Goal: Task Accomplishment & Management: Complete application form

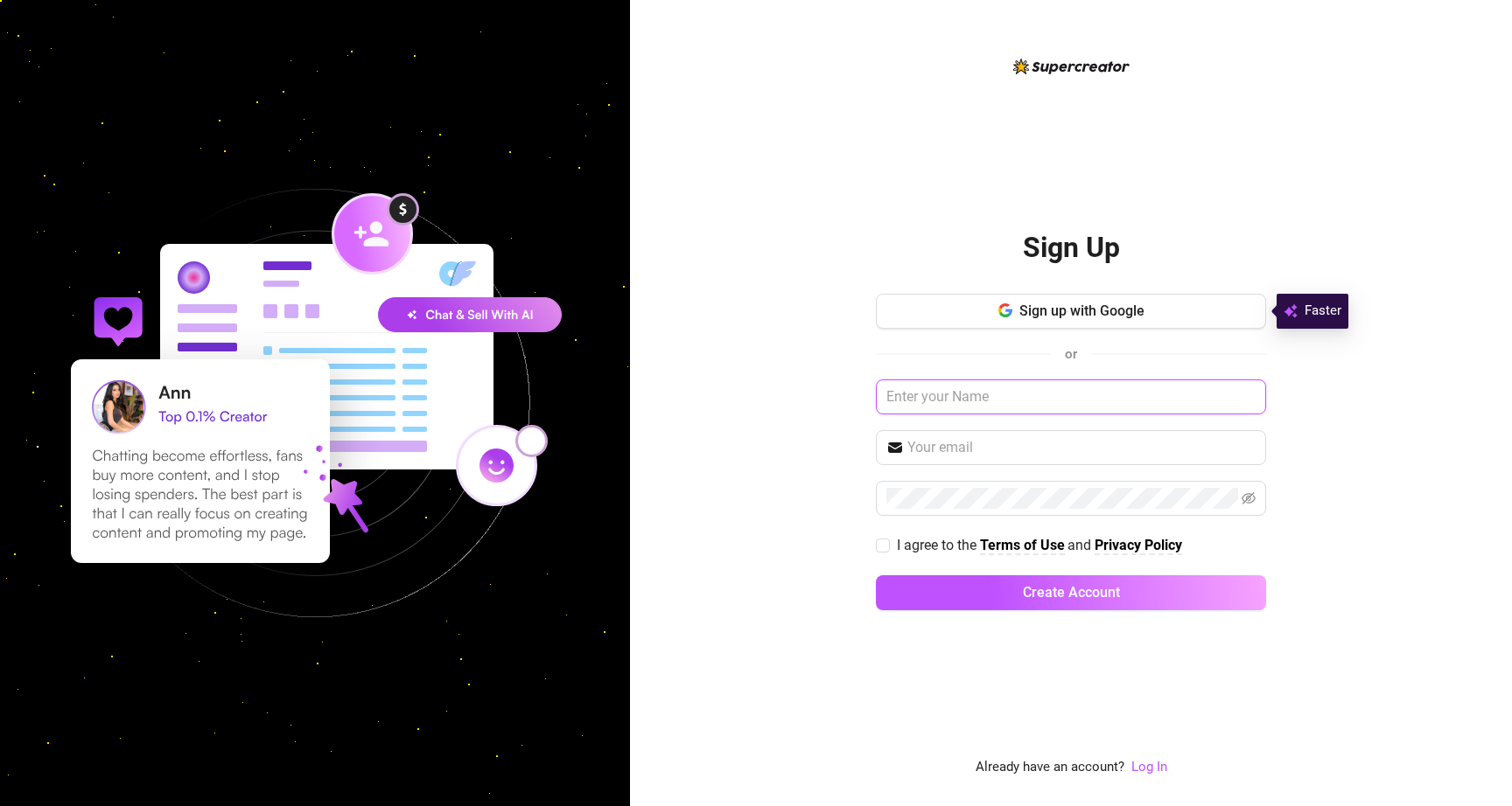
click at [936, 393] on input "text" at bounding box center [1071, 398] width 390 height 35
type input "Acacia [PERSON_NAME]"
click at [982, 453] on input "text" at bounding box center [1082, 447] width 348 height 21
type input "[EMAIL_ADDRESS][DOMAIN_NAME]"
click at [889, 541] on span at bounding box center [883, 545] width 14 height 14
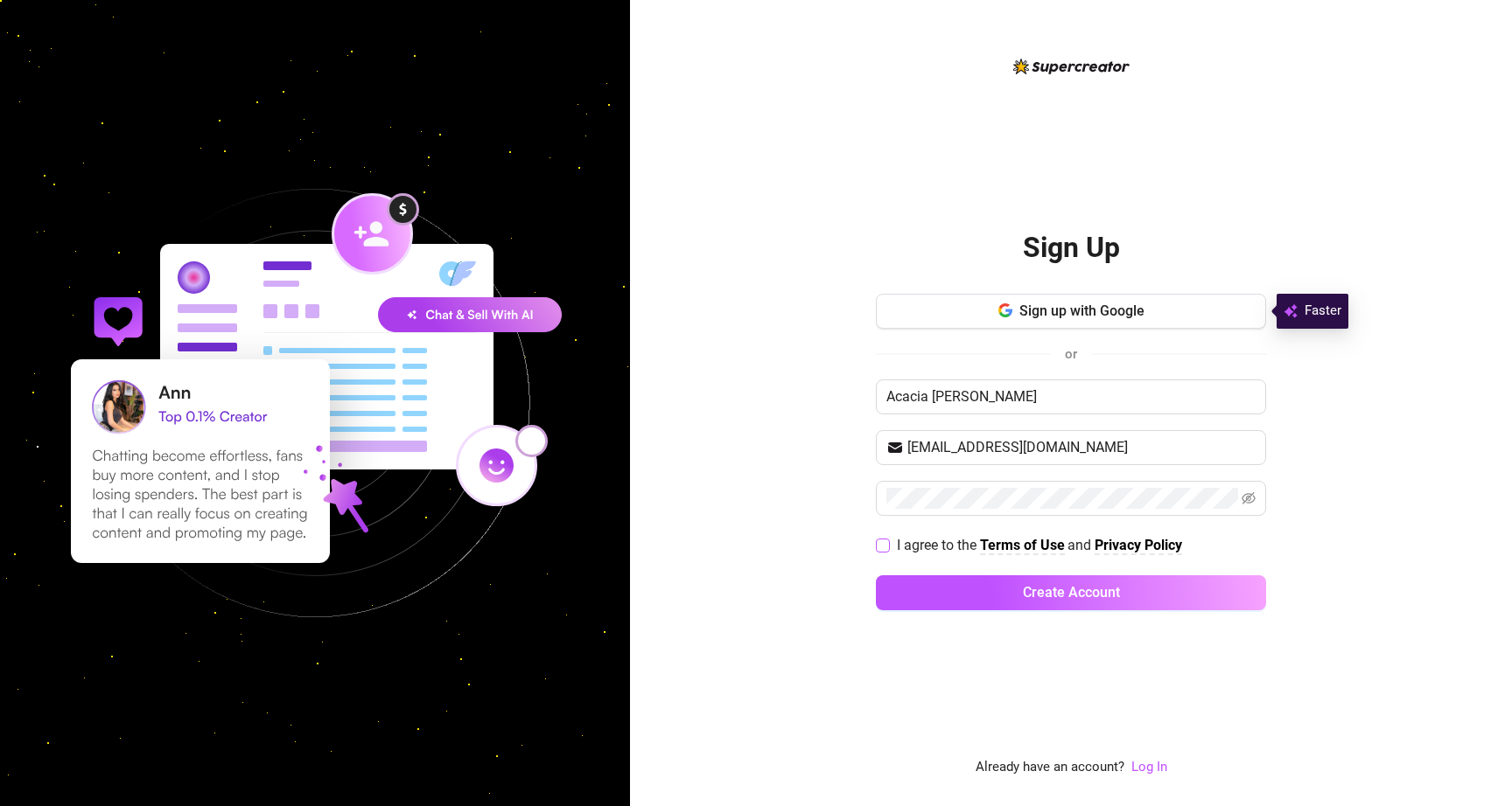
click at [888, 541] on input "I agree to the Terms of Use and Privacy Policy" at bounding box center [882, 544] width 12 height 12
checkbox input "true"
click at [1246, 501] on icon "eye-invisible" at bounding box center [1248, 498] width 14 height 14
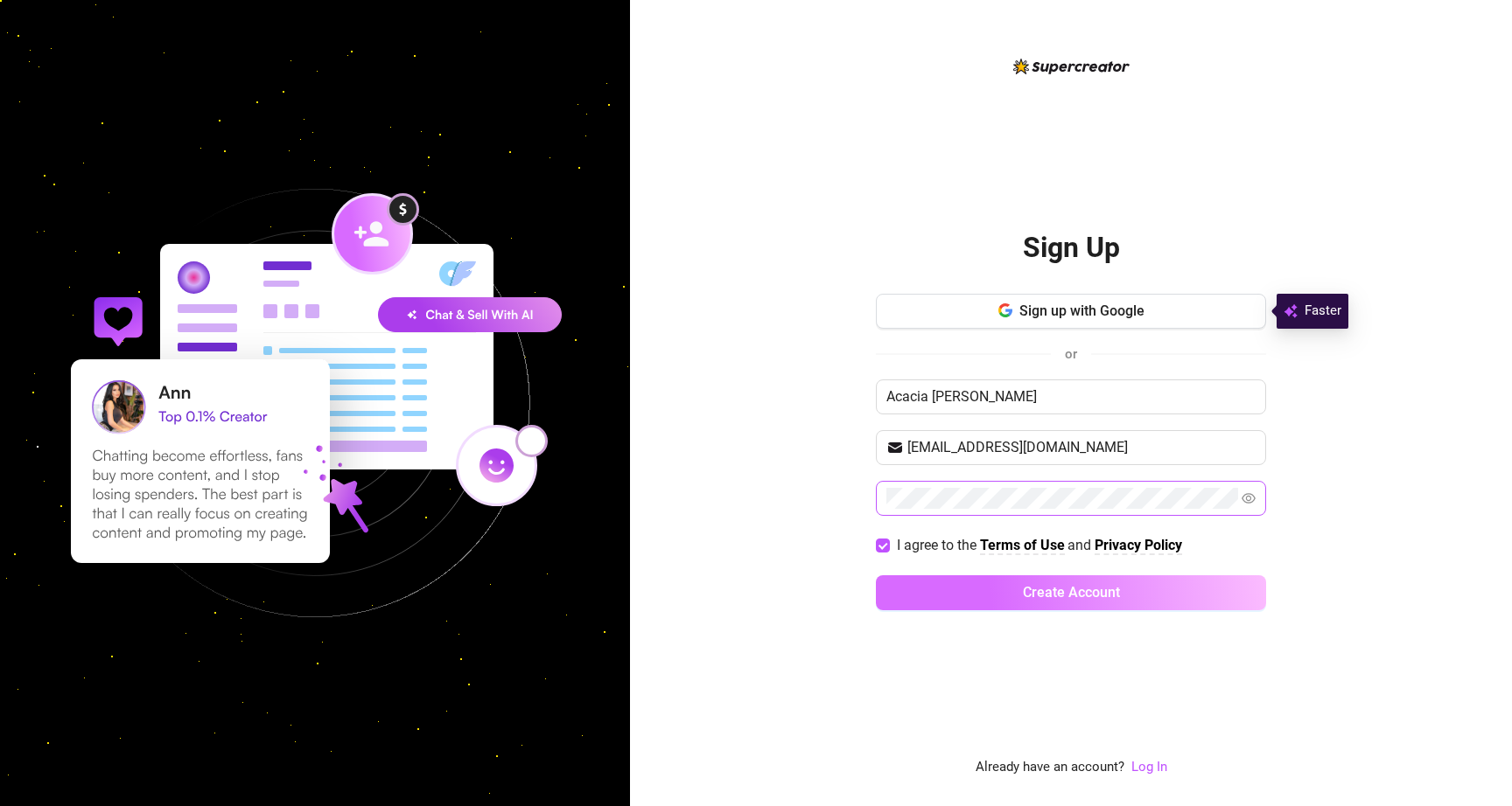
click at [1050, 588] on span "Create Account" at bounding box center [1071, 592] width 97 height 17
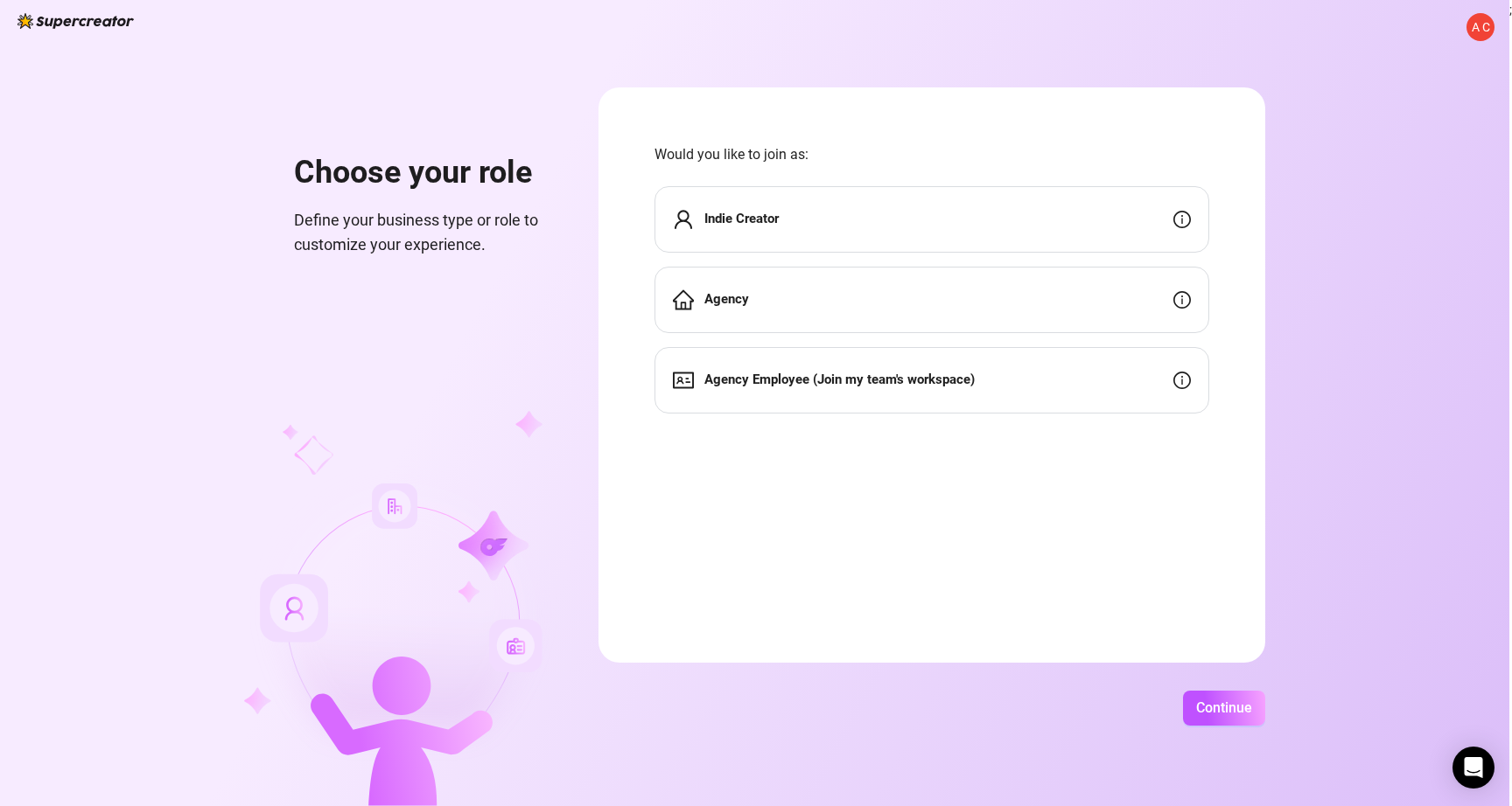
click at [1037, 232] on div "Indie Creator" at bounding box center [931, 219] width 554 height 67
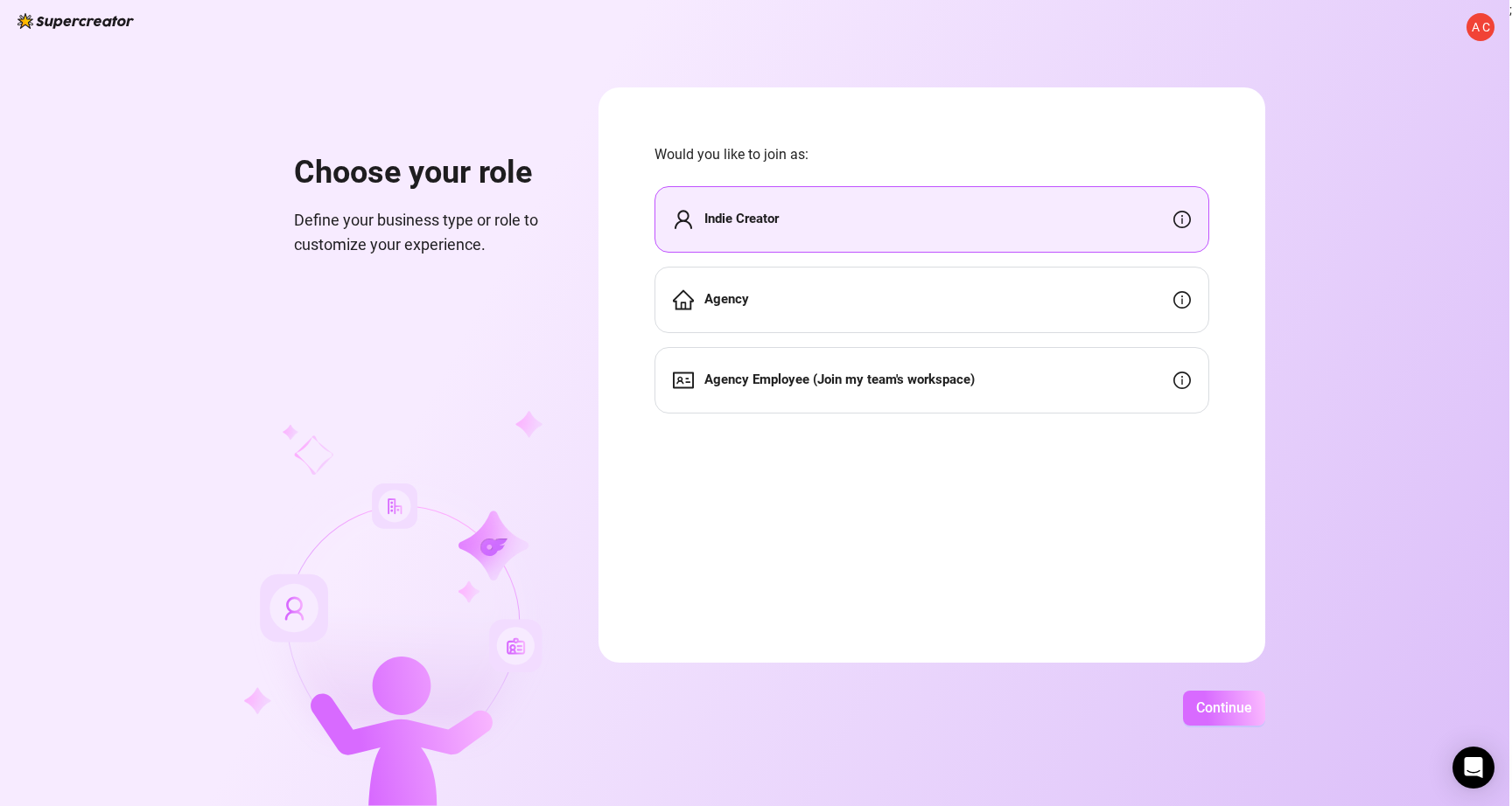
click at [1209, 695] on button "Continue" at bounding box center [1224, 709] width 83 height 35
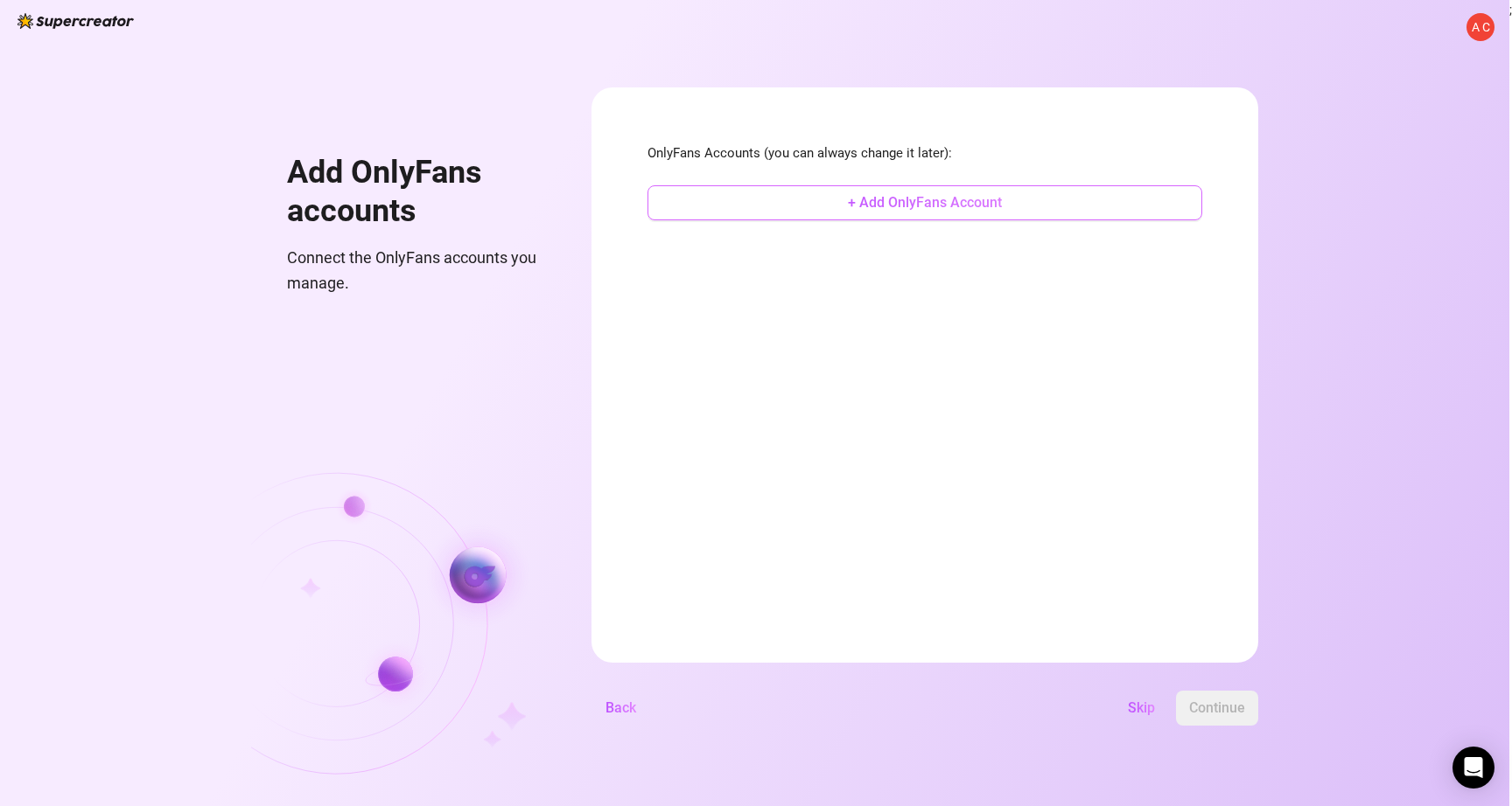
click at [855, 201] on span "+ Add OnlyFans Account" at bounding box center [924, 202] width 154 height 17
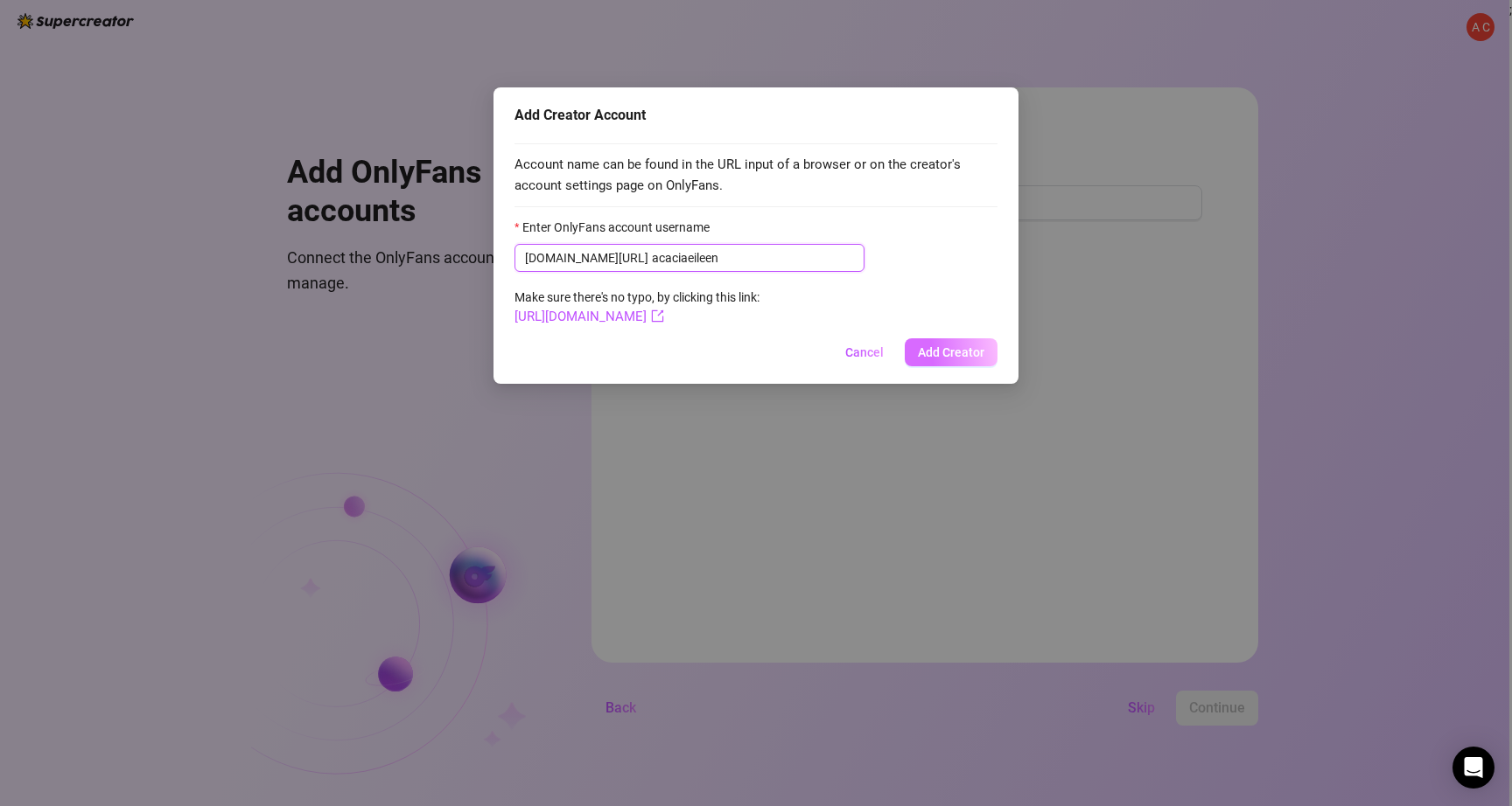
type input "acaciaeileen"
click at [965, 350] on span "Add Creator" at bounding box center [951, 352] width 67 height 14
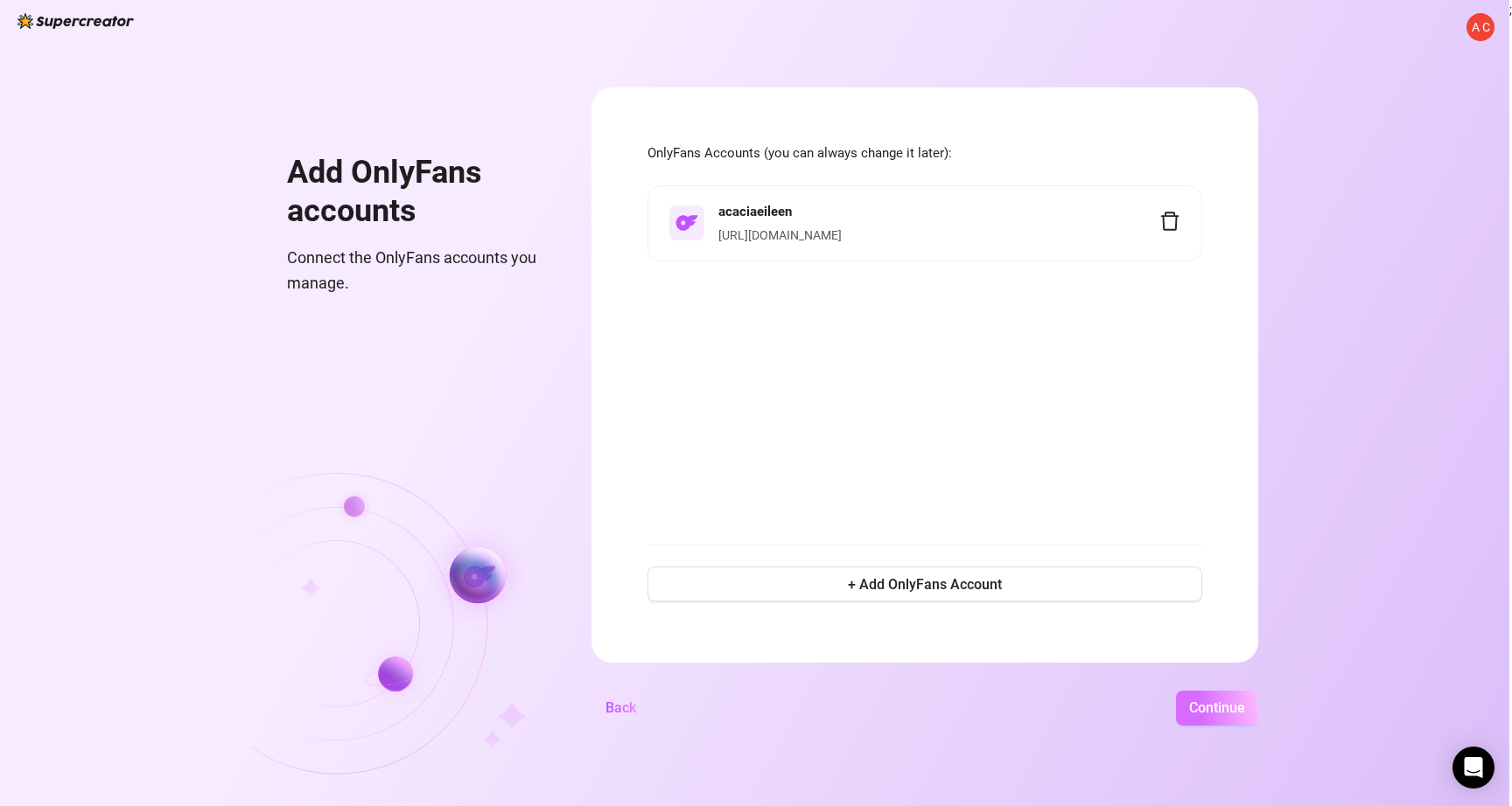
click at [1220, 718] on button "Continue" at bounding box center [1217, 709] width 83 height 35
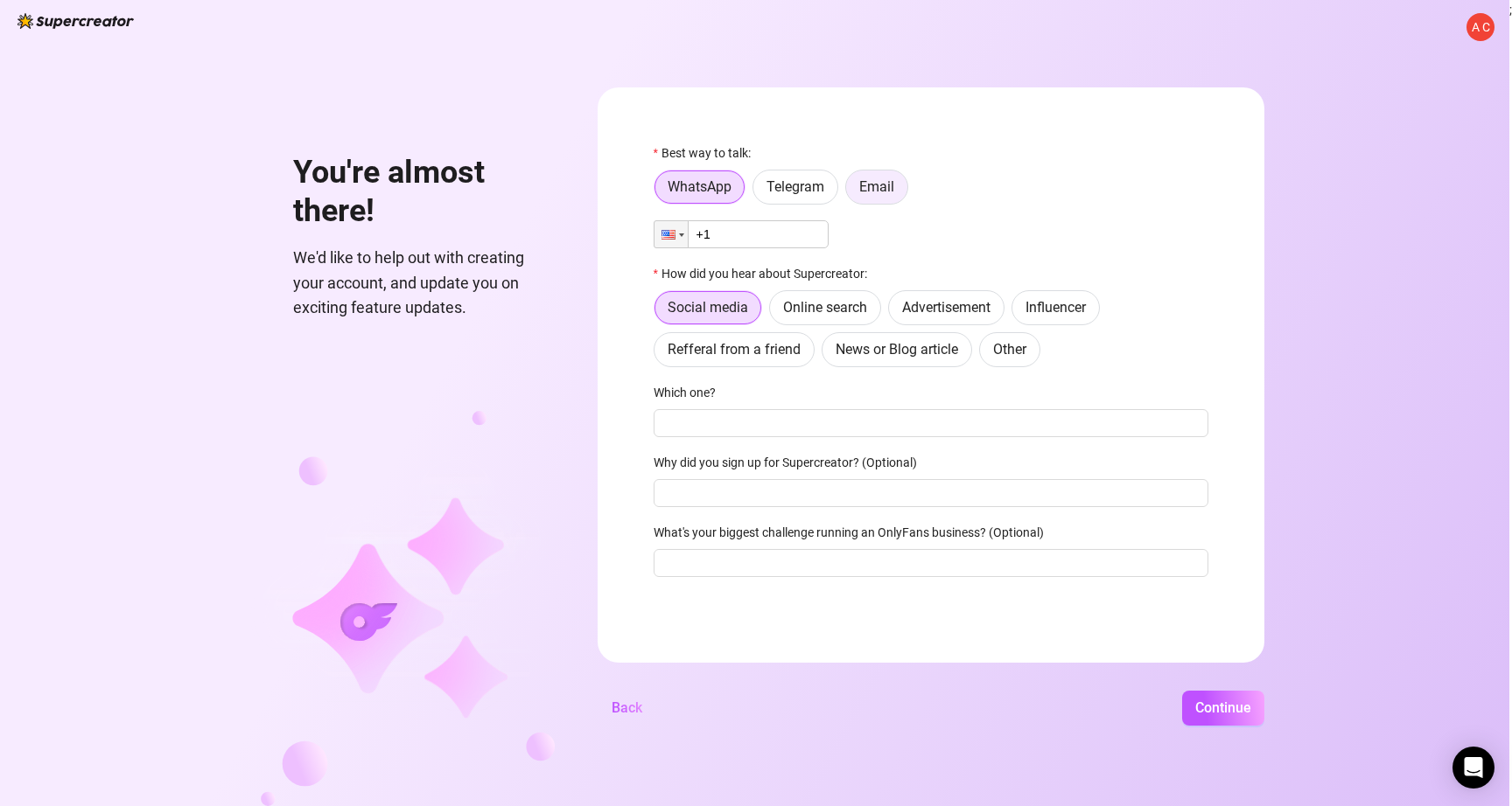
click at [862, 186] on span "Email" at bounding box center [877, 186] width 35 height 17
click at [850, 192] on input "Email" at bounding box center [850, 192] width 0 height 0
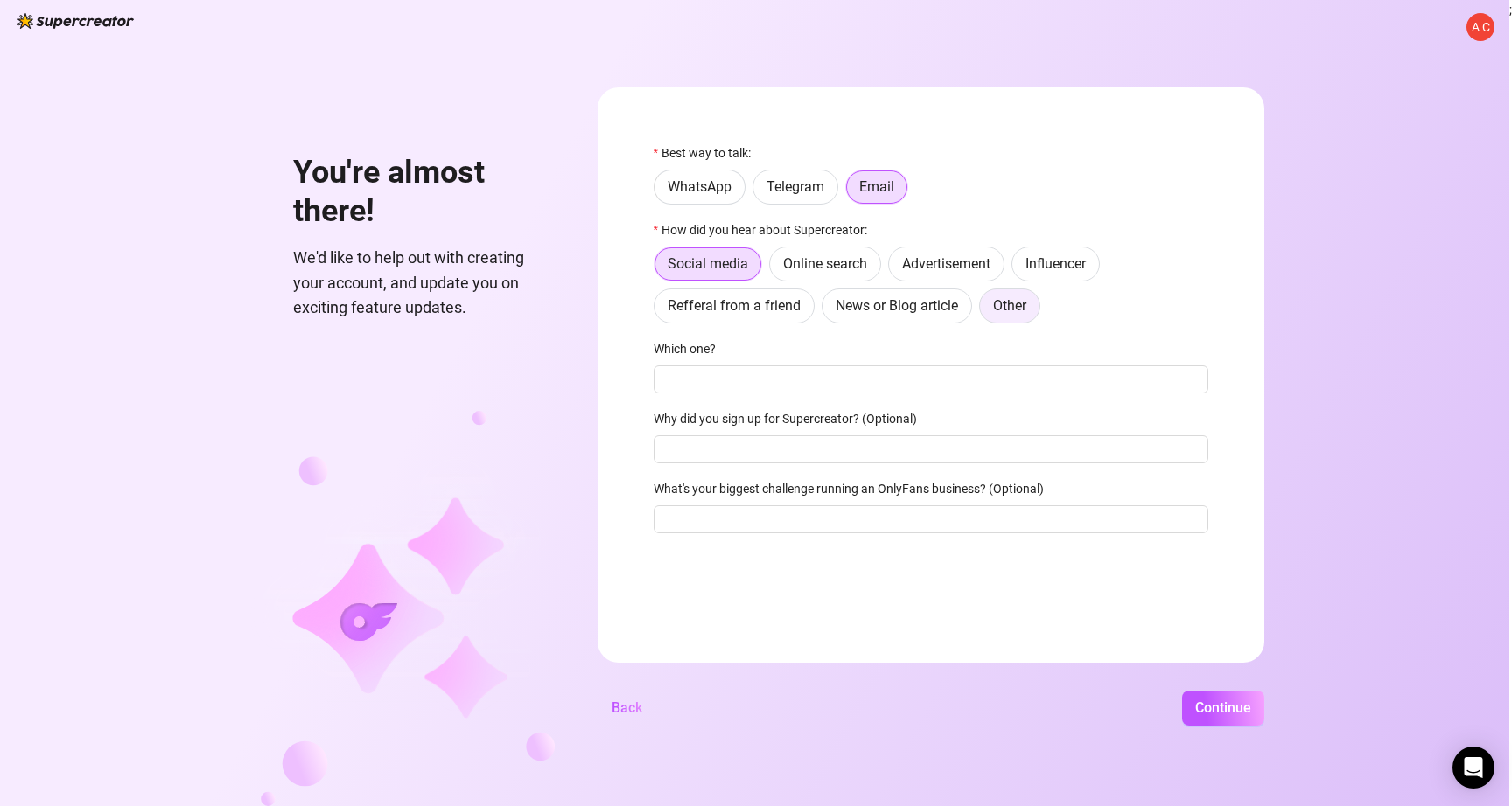
click at [1000, 307] on span "Other" at bounding box center [1010, 305] width 33 height 17
click at [984, 310] on input "Other" at bounding box center [984, 310] width 0 height 0
click at [732, 374] on input "Where then? We're curious 🍿" at bounding box center [930, 379] width 554 height 28
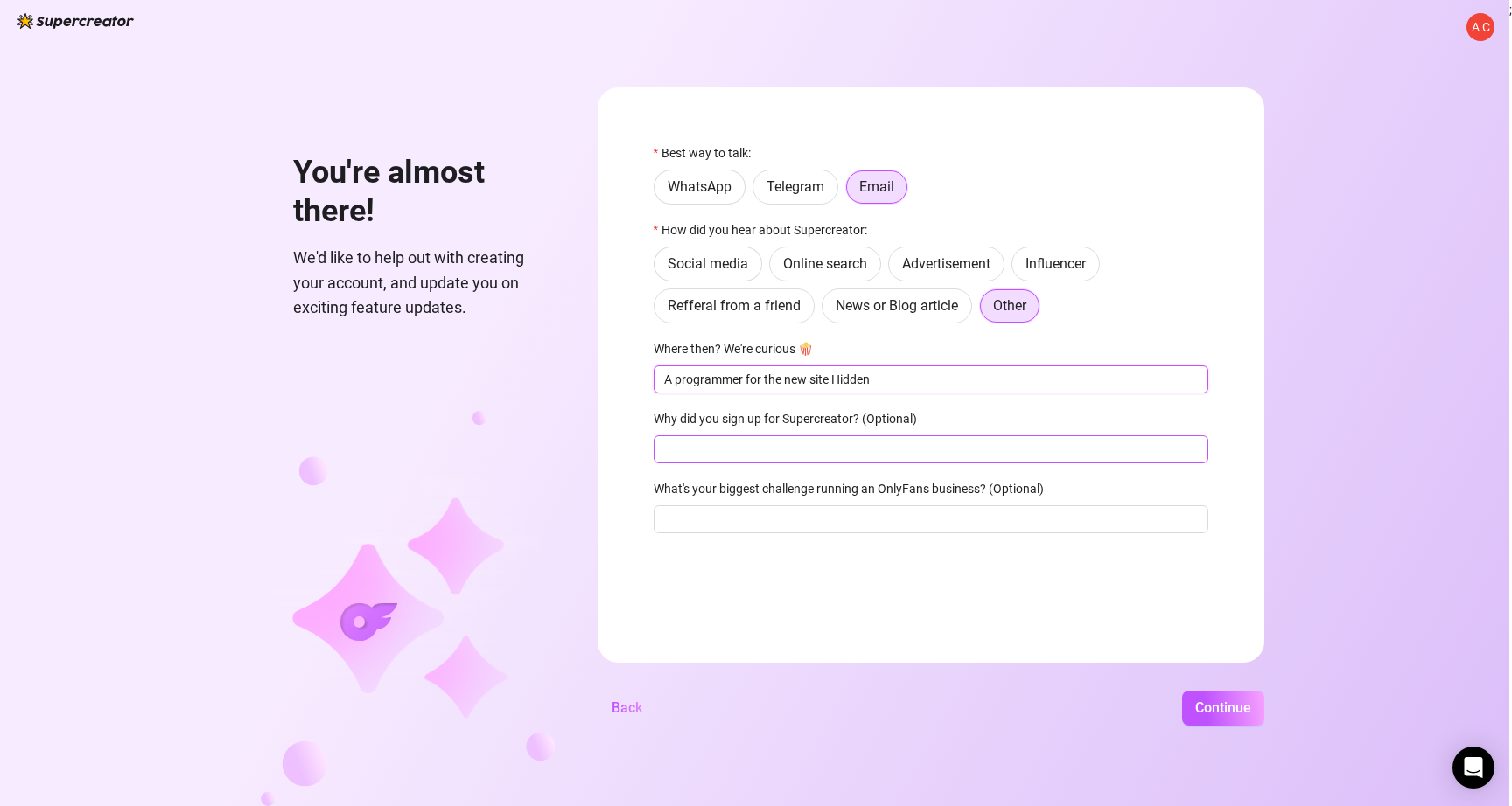
type input "A programmer for the new site Hidden"
click at [684, 459] on input "Why did you sign up for Supercreator? (Optional)" at bounding box center [930, 450] width 554 height 28
click at [792, 512] on input "What's your biggest challenge running an OnlyFans business? (Optional)" at bounding box center [930, 520] width 554 height 28
type input "advertising"
click at [1203, 707] on span "Continue" at bounding box center [1223, 708] width 56 height 17
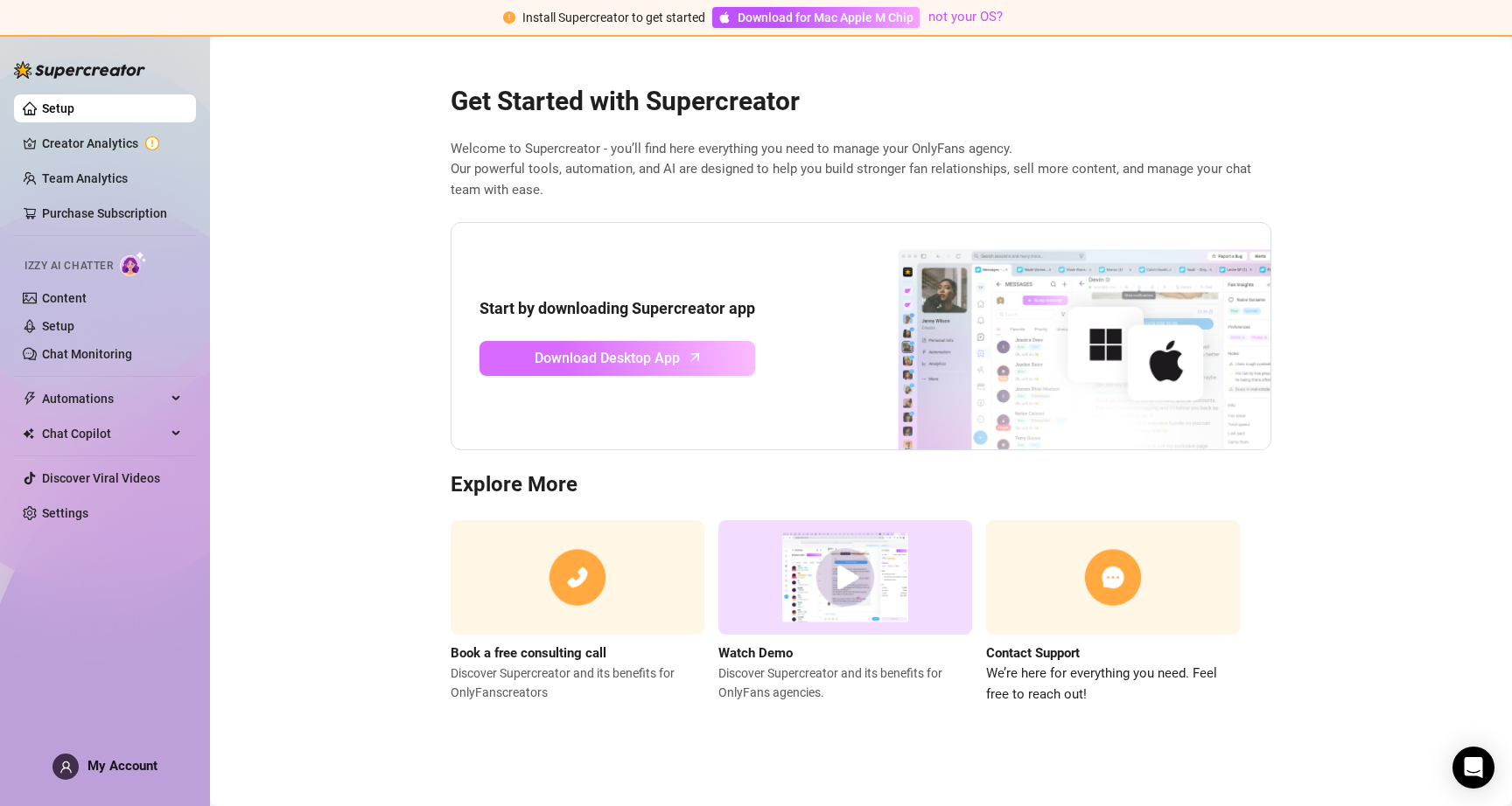
click at [623, 353] on span "Download Desktop App" at bounding box center [607, 358] width 146 height 22
click at [111, 138] on link "Creator Analytics" at bounding box center [112, 144] width 140 height 28
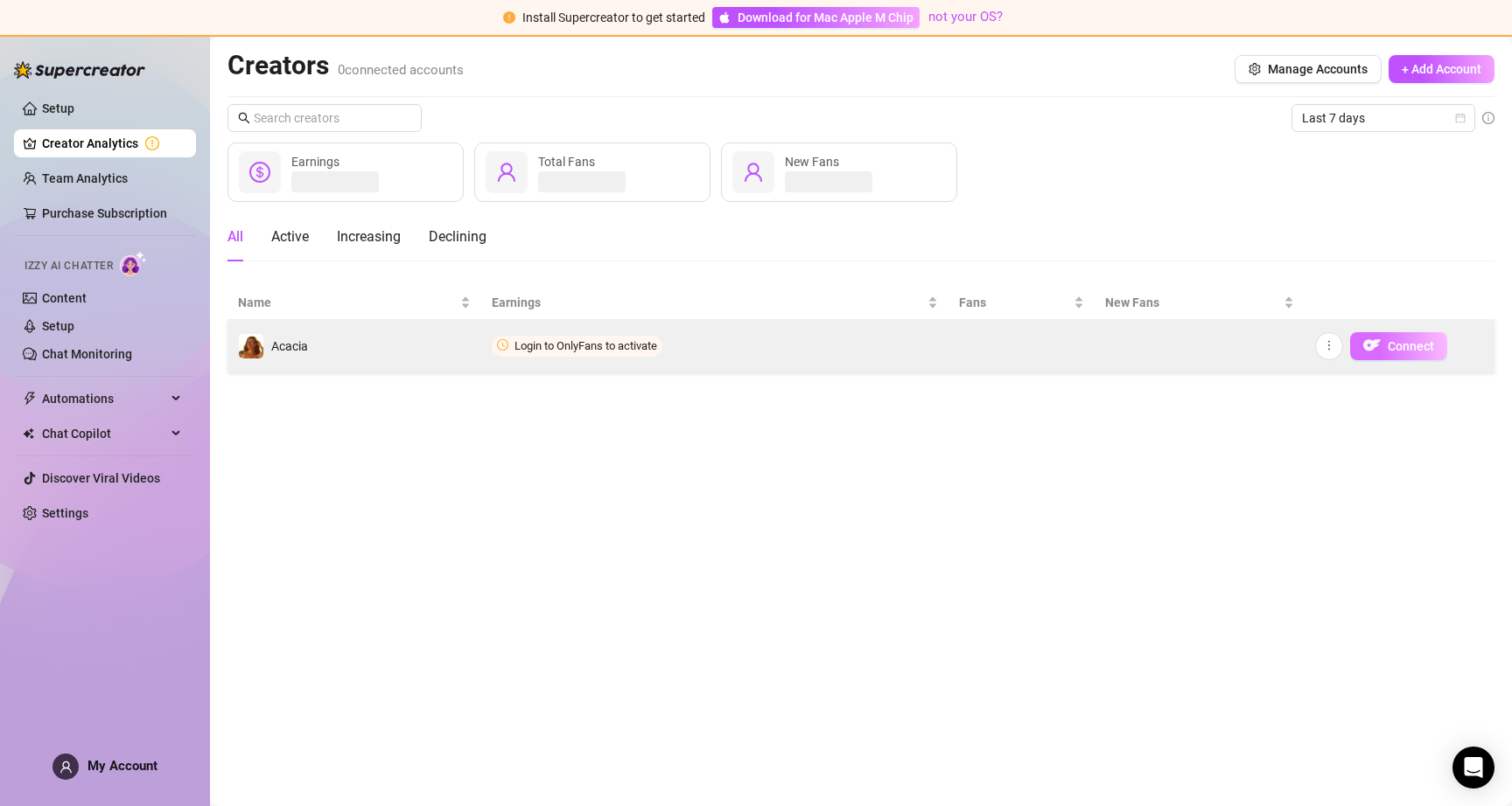
click at [1390, 350] on span "Connect" at bounding box center [1410, 346] width 46 height 14
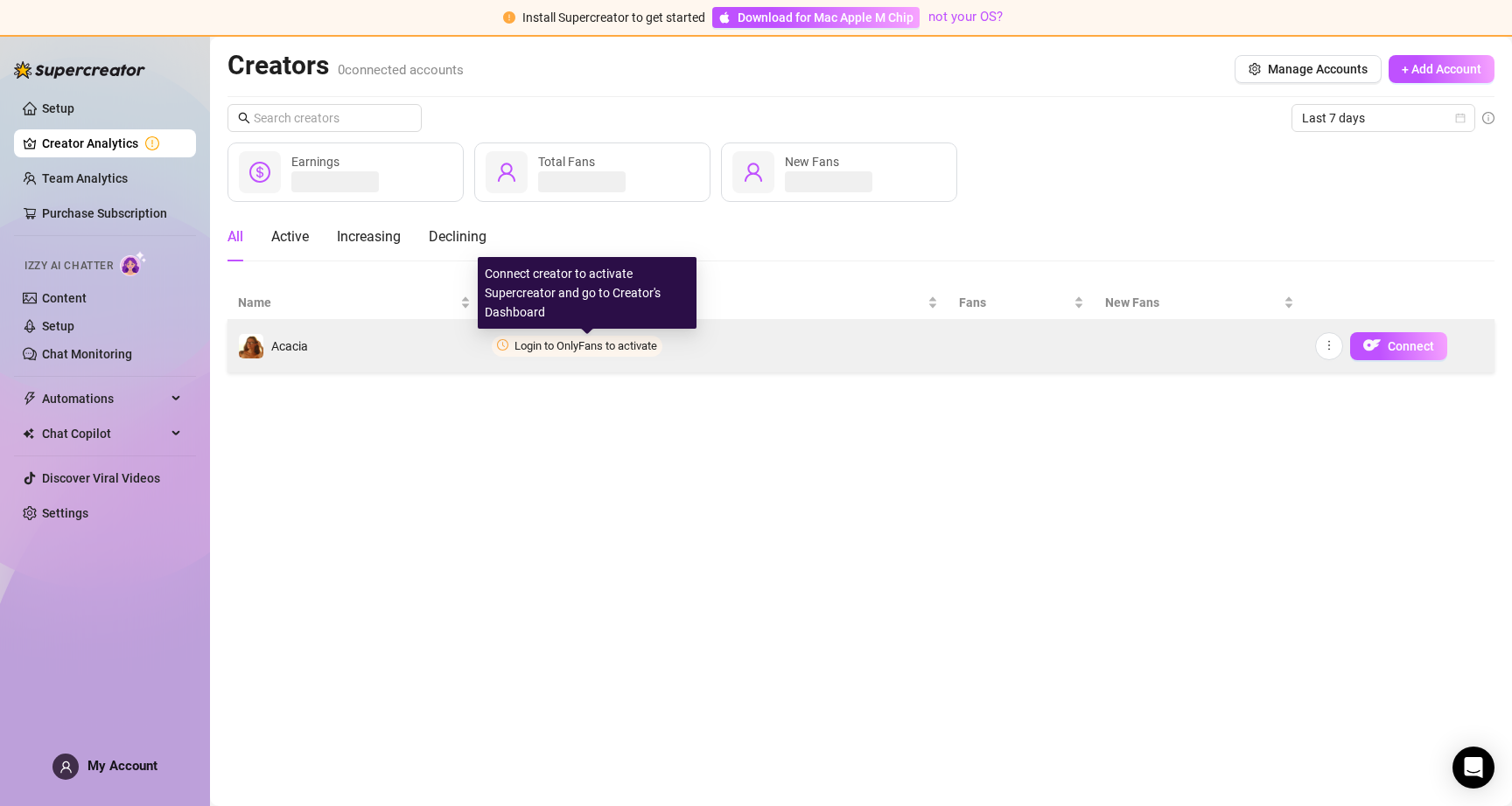
click at [530, 344] on span "Login to OnlyFans to activate" at bounding box center [586, 345] width 143 height 13
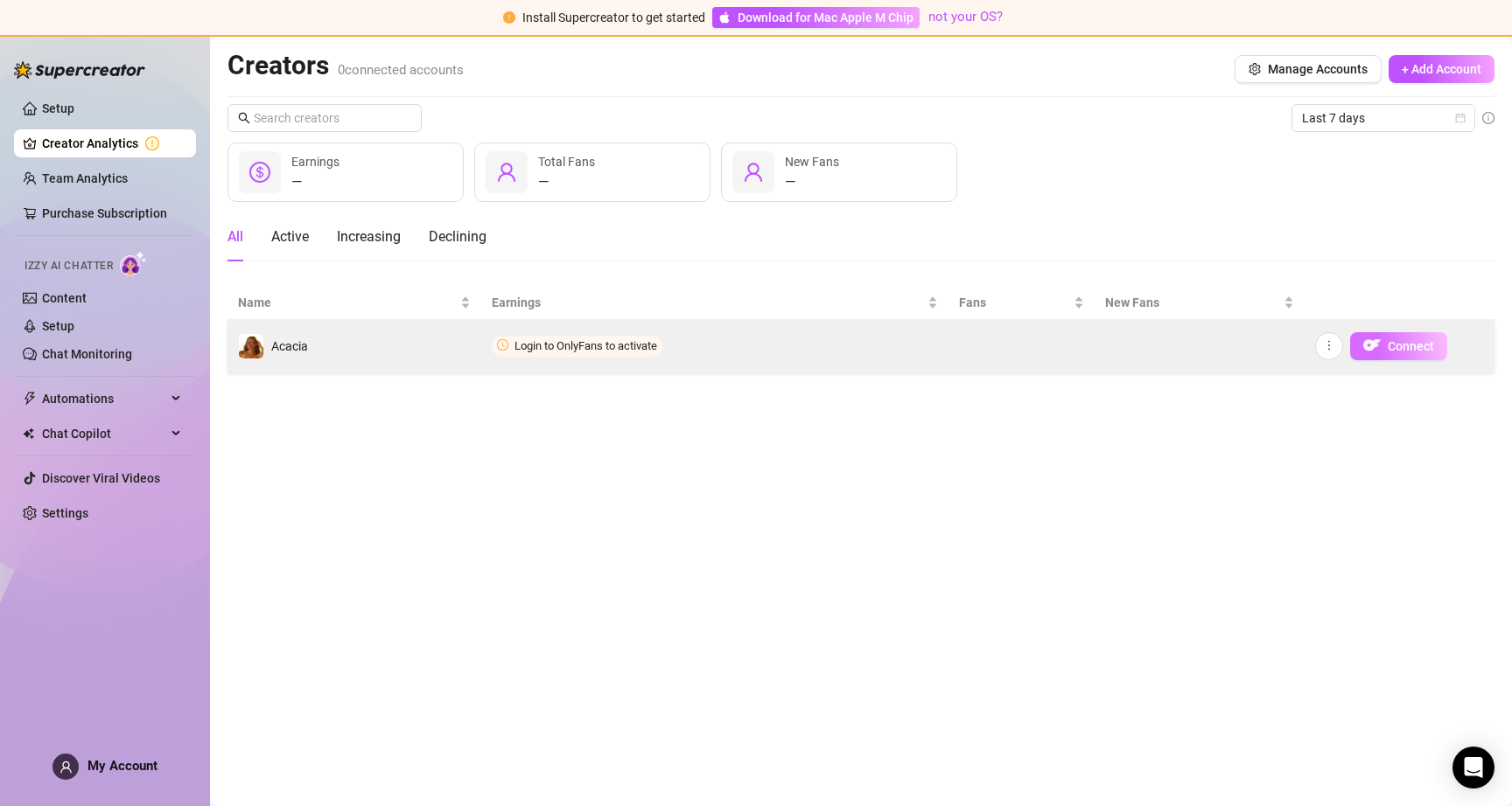
click at [1377, 348] on img "button" at bounding box center [1372, 345] width 18 height 18
